Goal: Find contact information: Find contact information

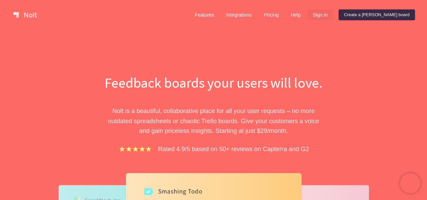
click at [333, 16] on link "Sign in" at bounding box center [320, 14] width 26 height 11
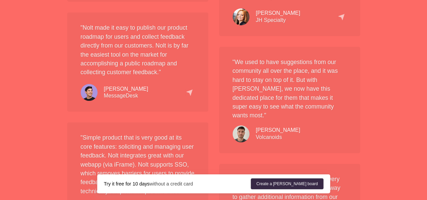
scroll to position [1263, 0]
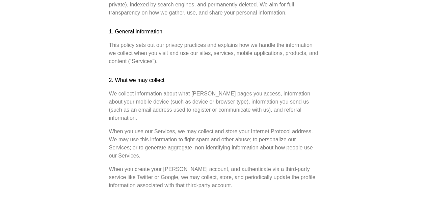
scroll to position [169, 0]
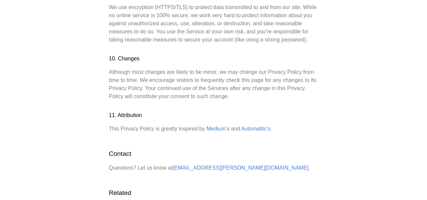
scroll to position [844, 0]
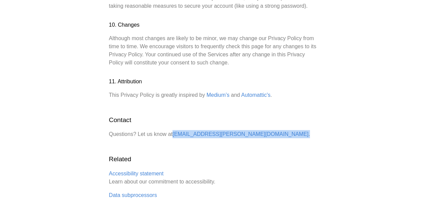
drag, startPoint x: 172, startPoint y: 125, endPoint x: 213, endPoint y: 125, distance: 40.8
click at [213, 130] on p "Questions? Let us know at hello@nolt.io ." at bounding box center [213, 134] width 209 height 8
copy p "hello@nolt.io ."
